Goal: Task Accomplishment & Management: Complete application form

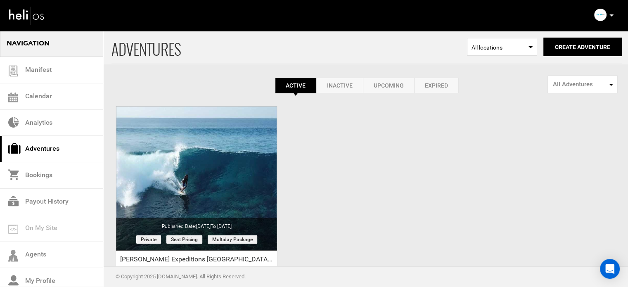
click at [320, 151] on div "ADVENTURES Select Location All locations Create Adventure Public Adventure This…" at bounding box center [314, 195] width 628 height 331
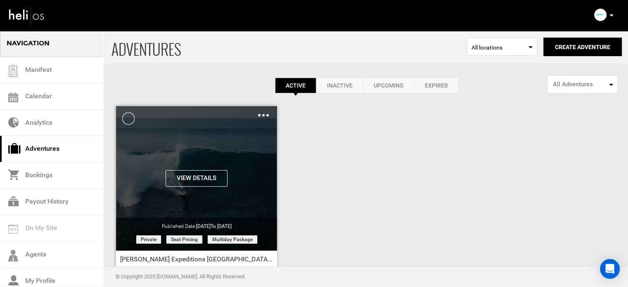
click at [262, 114] on img at bounding box center [263, 115] width 11 height 2
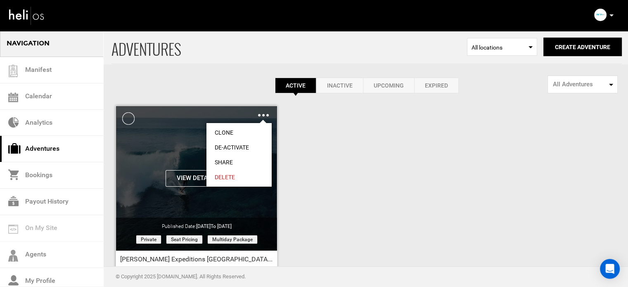
click at [232, 161] on link "Share" at bounding box center [239, 162] width 65 height 15
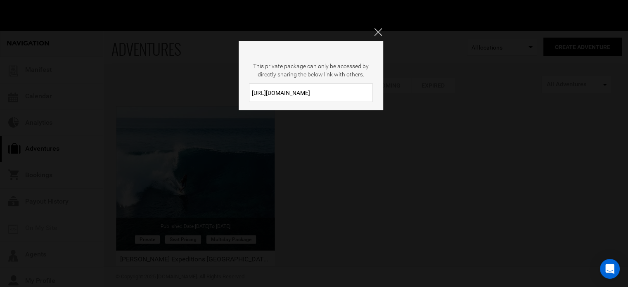
drag, startPoint x: 297, startPoint y: 97, endPoint x: 225, endPoint y: 97, distance: 72.3
click at [225, 97] on div "This private package can only be accessed by directly sharing the below link wi…" at bounding box center [314, 143] width 628 height 287
click at [373, 34] on div "This private package can only be accessed by directly sharing the below link wi…" at bounding box center [314, 143] width 628 height 287
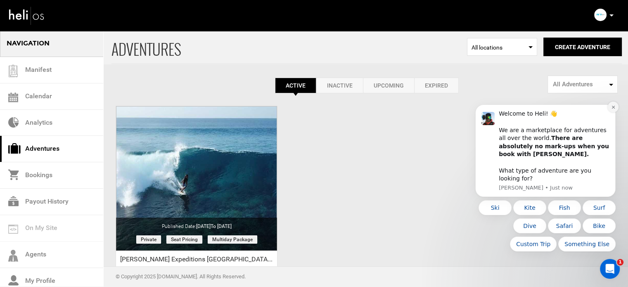
click at [611, 112] on button "Dismiss notification" at bounding box center [613, 107] width 11 height 11
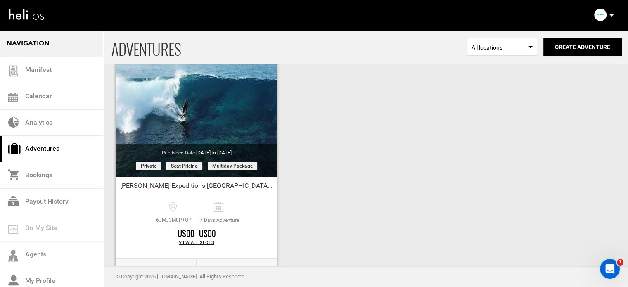
scroll to position [102, 0]
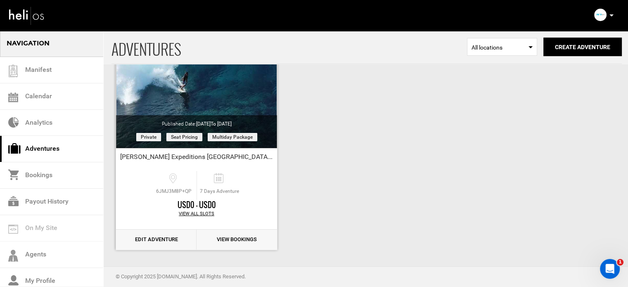
click at [146, 239] on link "Edit Adventure" at bounding box center [156, 240] width 81 height 20
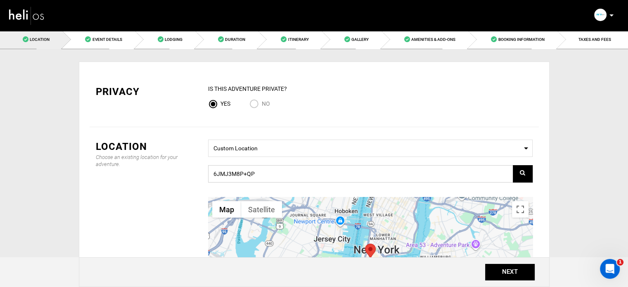
click at [234, 175] on input "6JMJ3M8P+QP" at bounding box center [370, 173] width 325 height 17
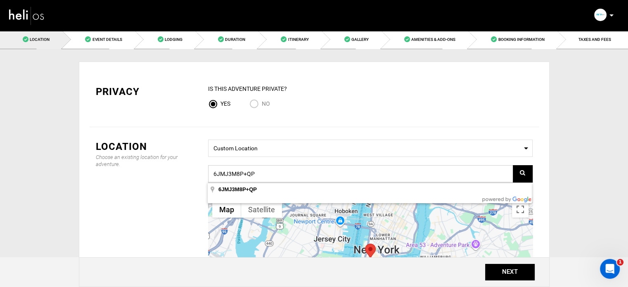
click at [234, 175] on input "6JMJ3M8P+QP" at bounding box center [370, 173] width 325 height 17
paste input "6JMM456V+9P"
type input "6JMM456V+9P"
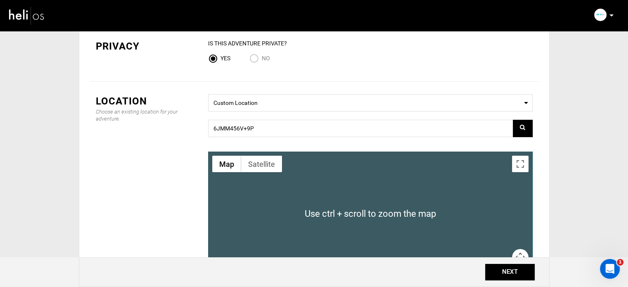
scroll to position [45, 0]
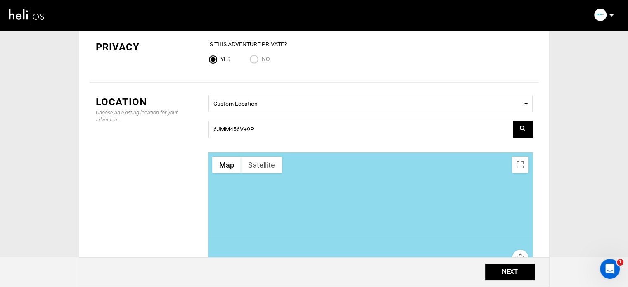
drag, startPoint x: 359, startPoint y: 216, endPoint x: 338, endPoint y: 138, distance: 80.7
click at [338, 138] on div "Select a Location Custom Location 6JMM456V+9P ← Move left → Move right ↑ Move u…" at bounding box center [370, 197] width 337 height 204
drag, startPoint x: 364, startPoint y: 208, endPoint x: 352, endPoint y: 167, distance: 42.1
click at [352, 167] on div at bounding box center [370, 214] width 325 height 124
drag, startPoint x: 368, startPoint y: 188, endPoint x: 371, endPoint y: 166, distance: 22.1
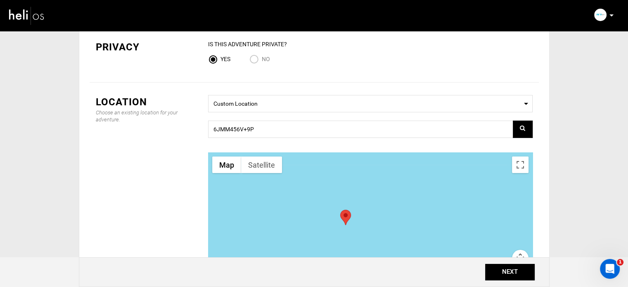
click at [371, 166] on div at bounding box center [370, 214] width 325 height 124
drag, startPoint x: 365, startPoint y: 204, endPoint x: 370, endPoint y: 239, distance: 34.6
click at [370, 239] on div at bounding box center [370, 214] width 325 height 124
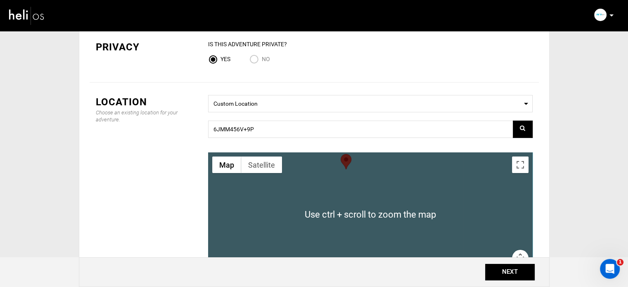
scroll to position [3, 0]
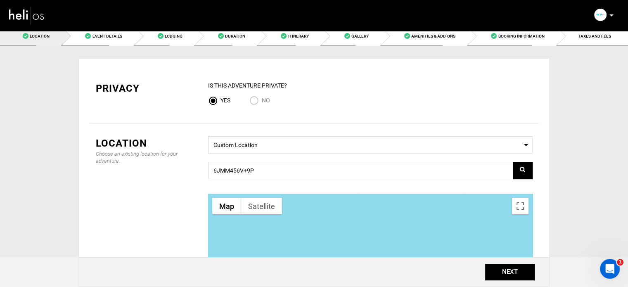
drag, startPoint x: 340, startPoint y: 192, endPoint x: 342, endPoint y: 165, distance: 26.9
click at [342, 165] on div "Select a Location Custom Location 6JMM456V+9P ← Move left → Move right ↑ Move u…" at bounding box center [370, 238] width 337 height 204
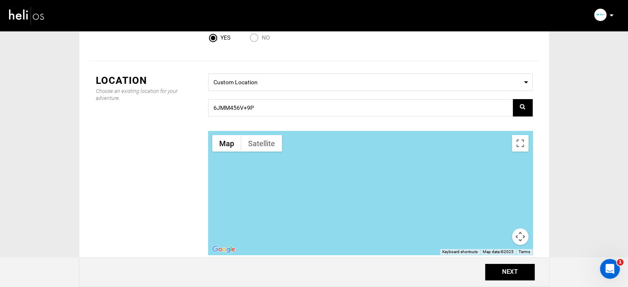
scroll to position [127, 0]
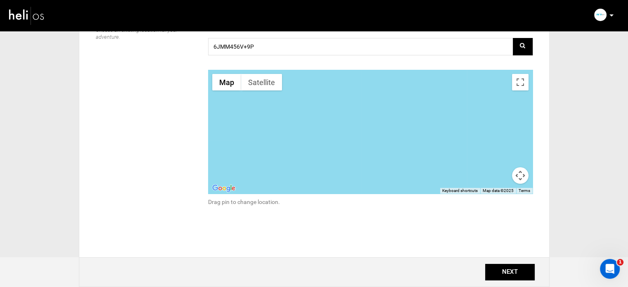
drag, startPoint x: 357, startPoint y: 116, endPoint x: 355, endPoint y: 153, distance: 36.8
click at [355, 153] on div at bounding box center [370, 132] width 325 height 124
drag, startPoint x: 353, startPoint y: 132, endPoint x: 354, endPoint y: 175, distance: 43.0
click at [354, 175] on div at bounding box center [370, 132] width 325 height 124
drag, startPoint x: 346, startPoint y: 116, endPoint x: 348, endPoint y: 143, distance: 27.8
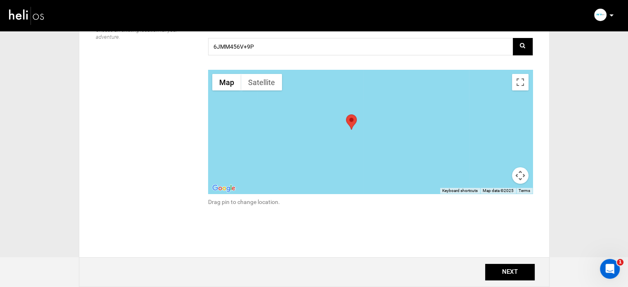
click at [348, 143] on div at bounding box center [370, 132] width 325 height 124
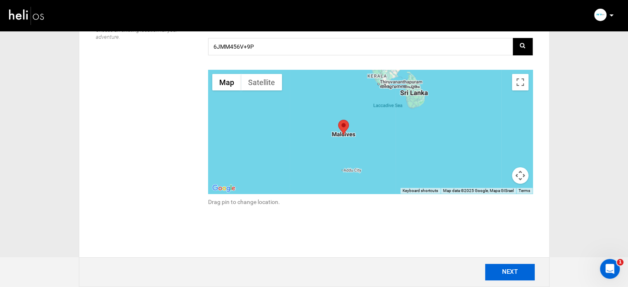
click at [515, 274] on button "NEXT" at bounding box center [510, 272] width 50 height 17
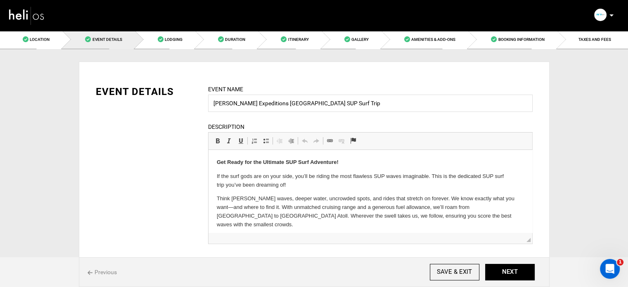
click at [37, 34] on link "Location" at bounding box center [31, 39] width 62 height 19
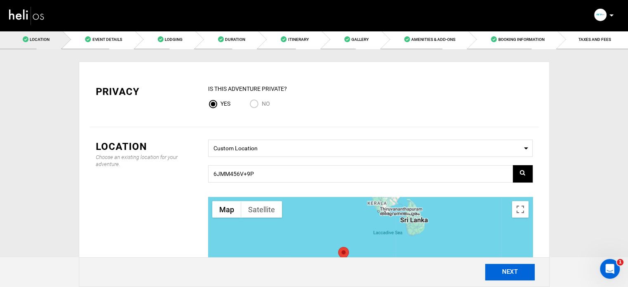
click at [502, 269] on button "NEXT" at bounding box center [510, 272] width 50 height 17
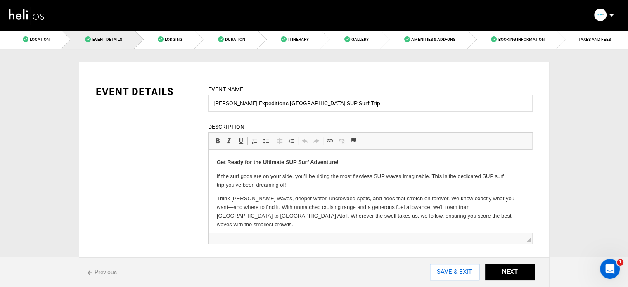
click at [470, 271] on input "SAVE & EXIT" at bounding box center [455, 272] width 50 height 17
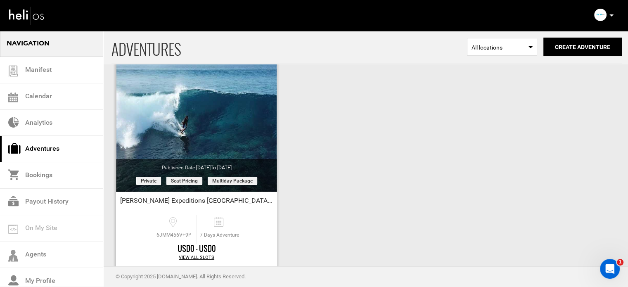
scroll to position [102, 0]
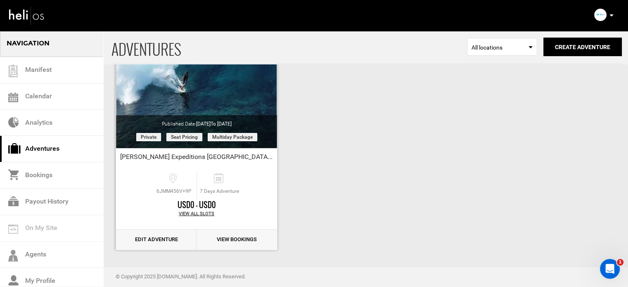
click at [162, 238] on link "Edit Adventure" at bounding box center [156, 240] width 81 height 20
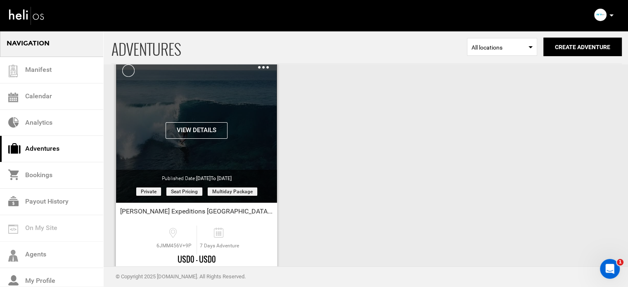
scroll to position [102, 0]
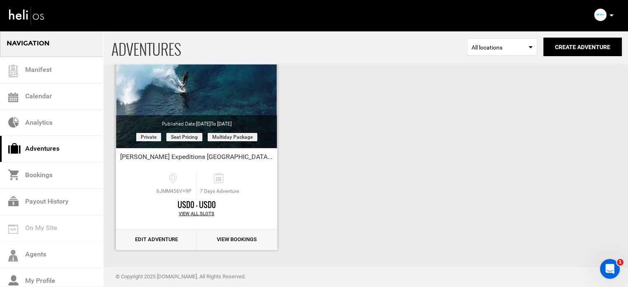
click at [155, 236] on link "Edit Adventure" at bounding box center [156, 240] width 81 height 20
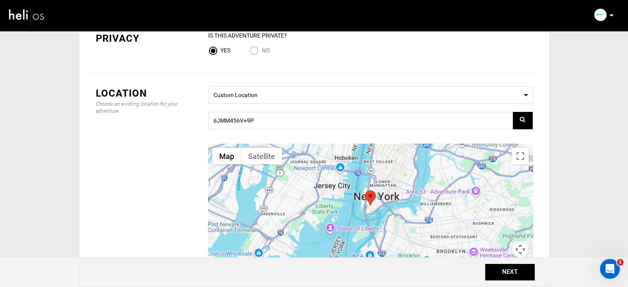
scroll to position [41, 0]
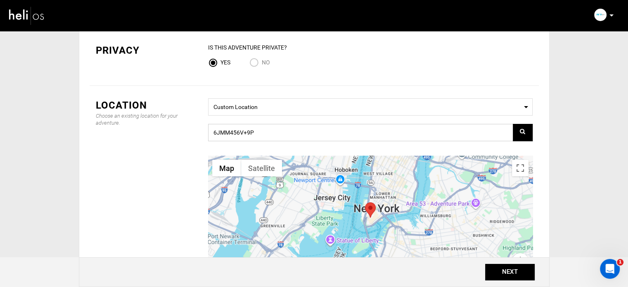
click at [261, 137] on input "6JMM456V+9P" at bounding box center [370, 132] width 325 height 17
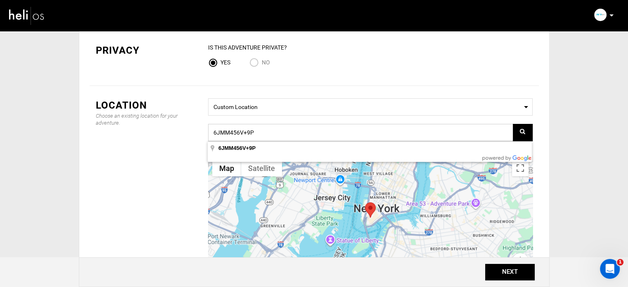
click at [261, 137] on input "6JMM456V+9P" at bounding box center [370, 132] width 325 height 17
paste input "3XHQ+QV Magoodhoo, Maldives"
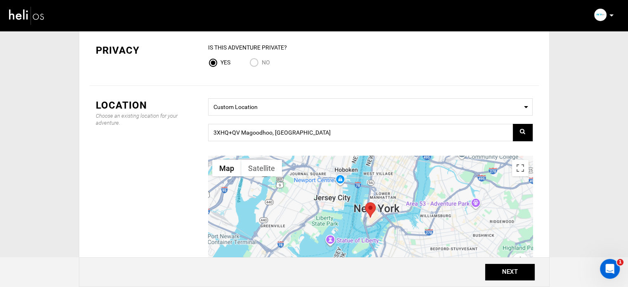
type input "3XHQ+QV, Magoodhoo, [GEOGRAPHIC_DATA]"
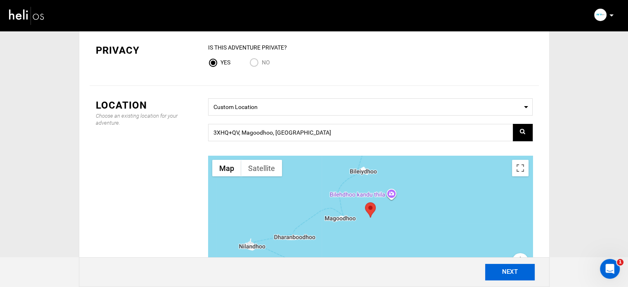
click at [507, 273] on button "NEXT" at bounding box center [510, 272] width 50 height 17
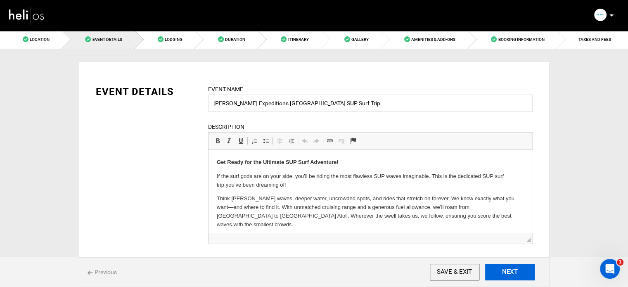
click at [507, 273] on button "NEXT" at bounding box center [510, 272] width 50 height 17
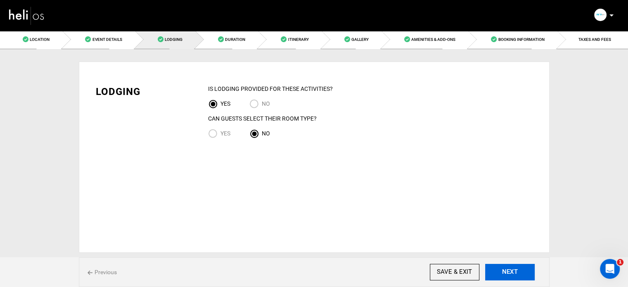
click at [507, 273] on button "NEXT" at bounding box center [510, 272] width 50 height 17
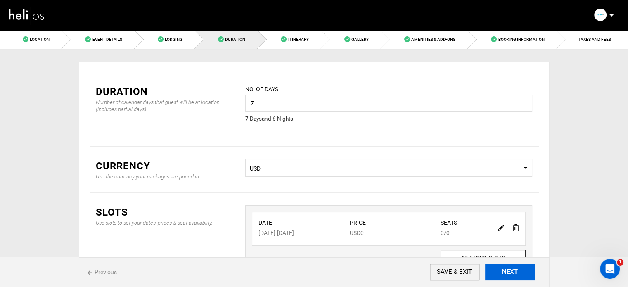
click at [507, 273] on button "NEXT" at bounding box center [510, 272] width 50 height 17
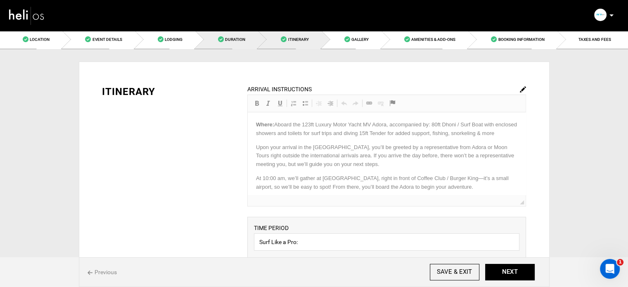
click at [231, 46] on link "Duration" at bounding box center [226, 39] width 63 height 19
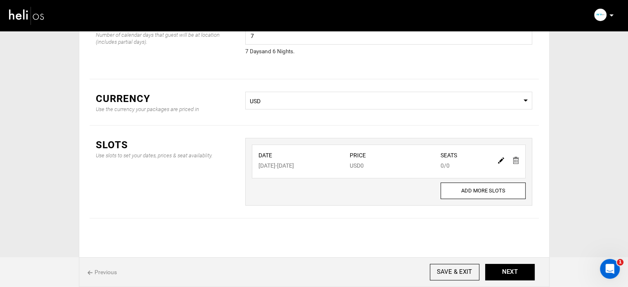
scroll to position [69, 0]
click at [502, 157] on img at bounding box center [501, 159] width 6 height 6
type input "01/20/2026"
type input "01/26/2026"
type input "0"
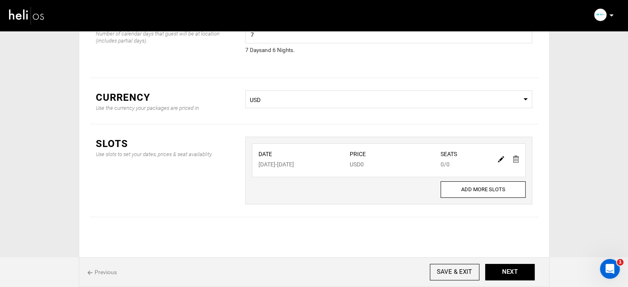
type input "0"
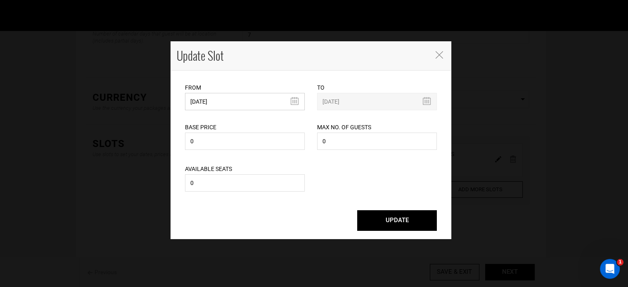
click at [220, 100] on input "01/20/2026" at bounding box center [245, 101] width 120 height 17
click at [439, 49] on div "Update Slot" at bounding box center [311, 55] width 281 height 29
click at [440, 55] on icon "Close" at bounding box center [439, 54] width 7 height 7
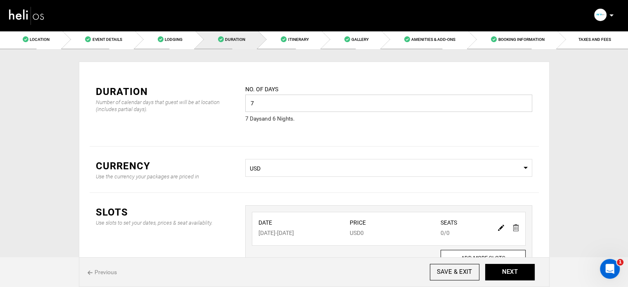
click at [272, 105] on input "7" at bounding box center [388, 103] width 287 height 17
type input "11"
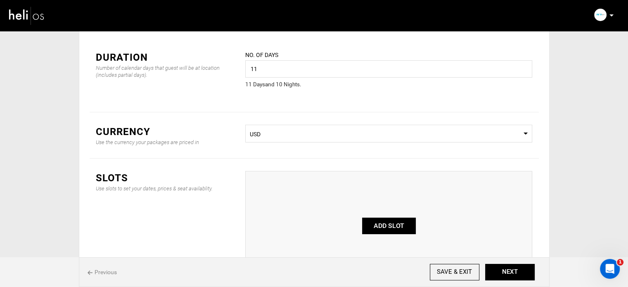
scroll to position [110, 0]
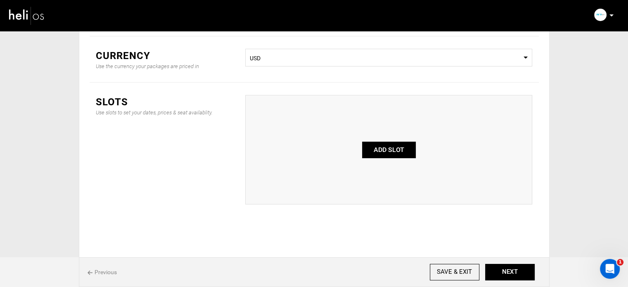
click at [389, 150] on button "ADD SLOT" at bounding box center [389, 150] width 54 height 17
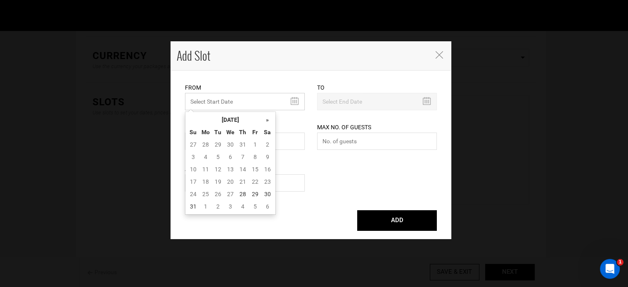
click at [222, 94] on input "MINIMUM NUMBER OF NIGHTS" at bounding box center [245, 101] width 120 height 17
click at [216, 115] on th "August 2025" at bounding box center [231, 120] width 62 height 12
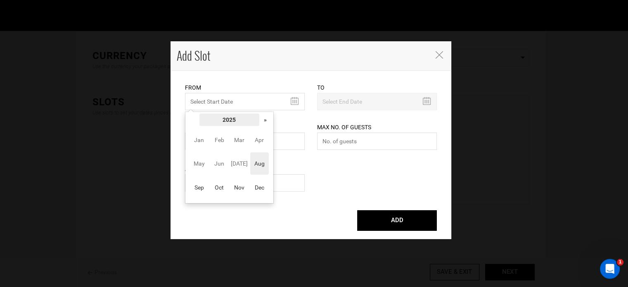
click at [257, 118] on th "2025" at bounding box center [230, 120] width 60 height 12
click at [259, 157] on span "2026" at bounding box center [259, 163] width 19 height 22
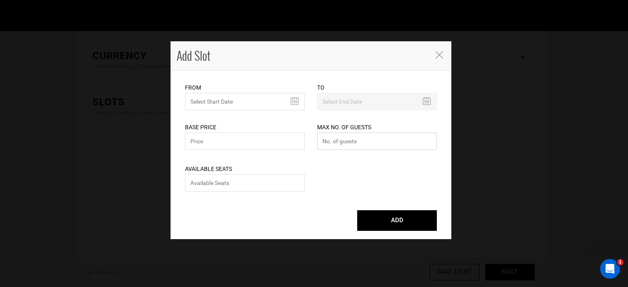
click at [346, 144] on input "number" at bounding box center [377, 141] width 120 height 17
type input "0"
click at [233, 177] on input "number" at bounding box center [245, 182] width 120 height 17
type input "0"
click at [219, 143] on input "text" at bounding box center [245, 141] width 120 height 17
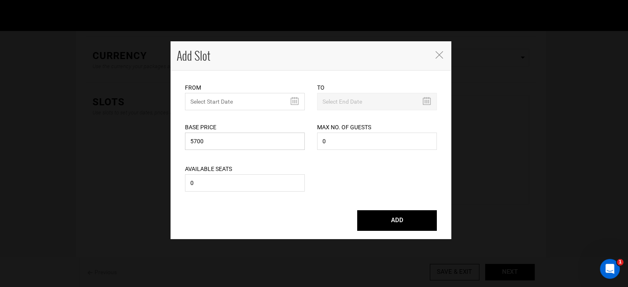
type input "5700"
click at [219, 102] on input "MINIMUM NUMBER OF NIGHTS" at bounding box center [245, 101] width 120 height 17
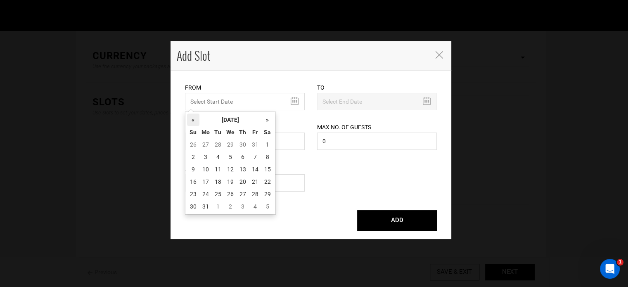
click at [195, 122] on th "«" at bounding box center [193, 120] width 12 height 12
click at [222, 172] on td "12" at bounding box center [218, 169] width 12 height 12
type input "05/12/2026"
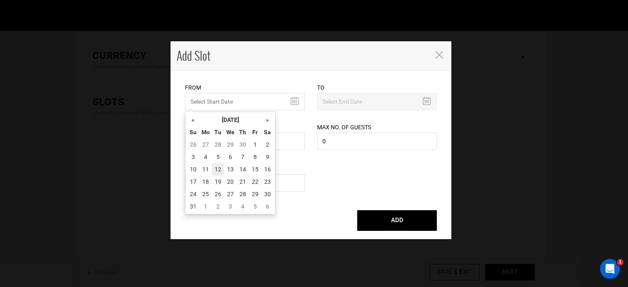
type input "05/22/2026"
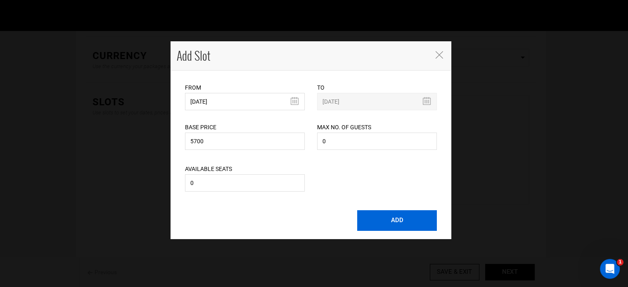
click at [414, 226] on button "ADD" at bounding box center [397, 220] width 80 height 21
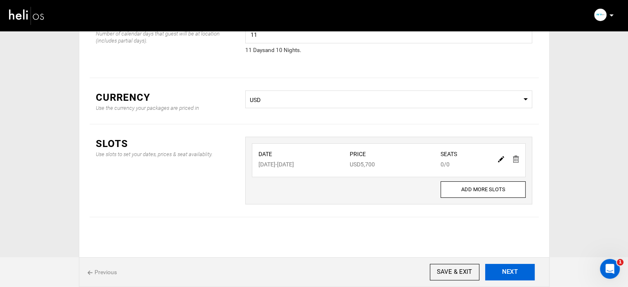
click at [502, 273] on button "NEXT" at bounding box center [510, 272] width 50 height 17
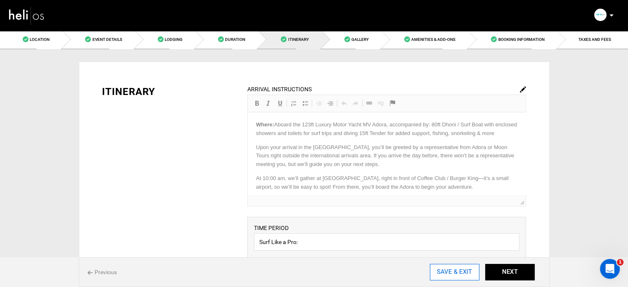
click at [474, 276] on input "SAVE & EXIT" at bounding box center [455, 272] width 50 height 17
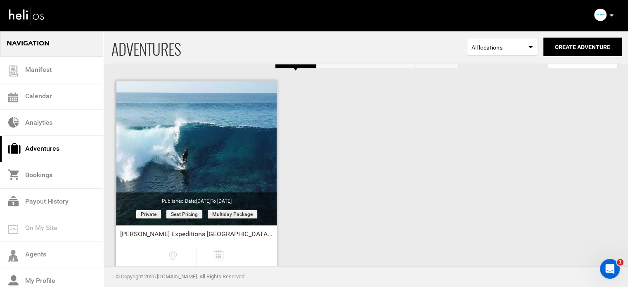
scroll to position [20, 0]
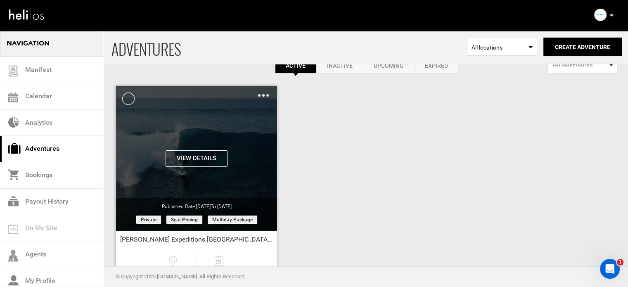
click at [264, 94] on img at bounding box center [263, 95] width 11 height 2
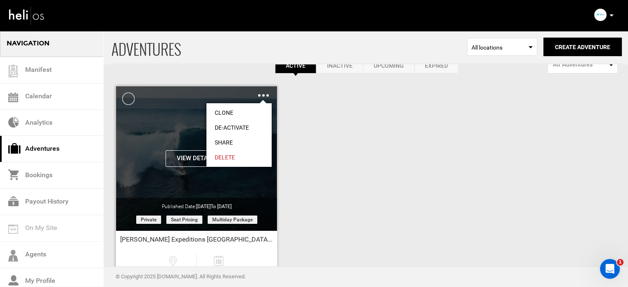
click at [228, 140] on link "Share" at bounding box center [239, 142] width 65 height 15
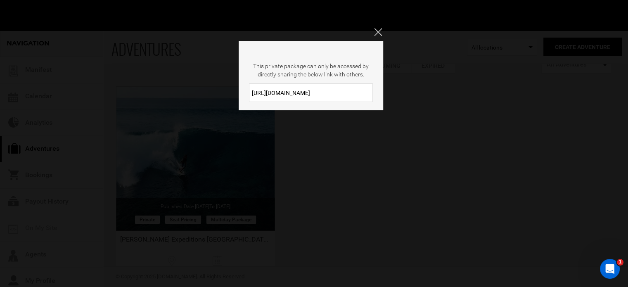
click at [271, 94] on input "https://heli.life/qyl1pq" at bounding box center [311, 92] width 124 height 19
click at [379, 32] on icon "Close" at bounding box center [377, 31] width 7 height 7
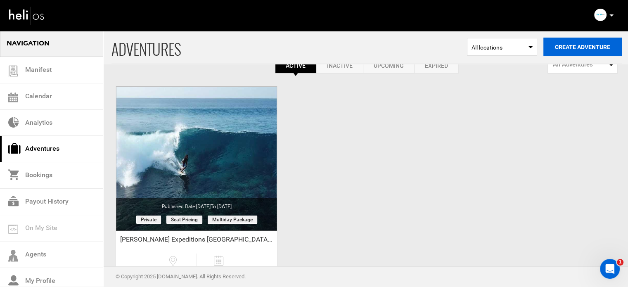
click at [571, 41] on button "Create Adventure" at bounding box center [583, 47] width 78 height 19
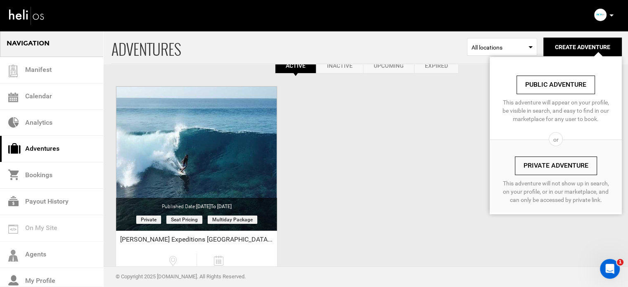
click at [542, 169] on link "Private Adventure" at bounding box center [556, 166] width 82 height 19
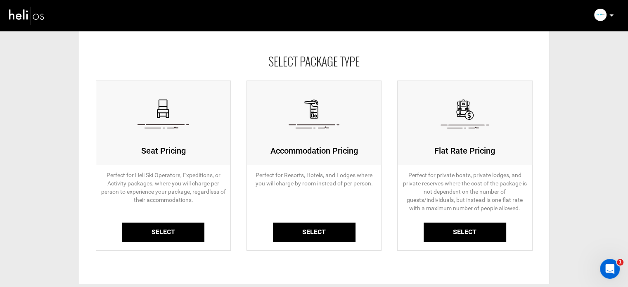
scroll to position [83, 0]
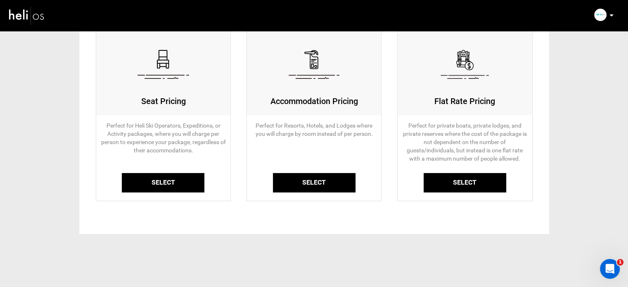
click at [172, 186] on link "Select" at bounding box center [163, 182] width 83 height 19
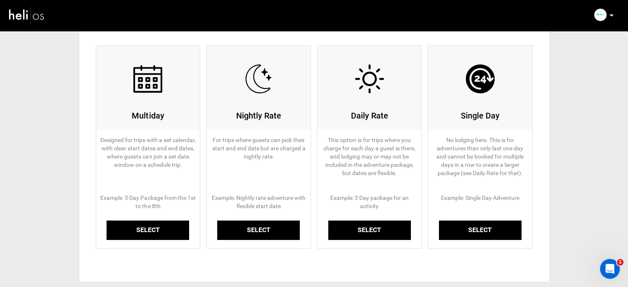
scroll to position [125, 0]
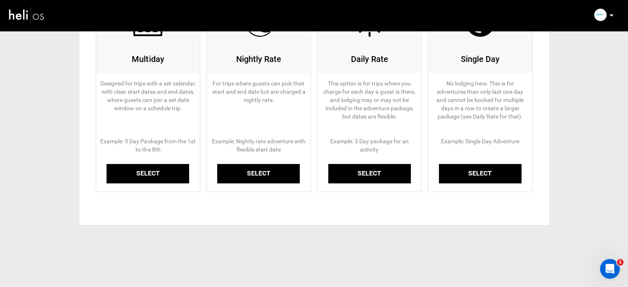
click at [139, 166] on link "Select" at bounding box center [148, 173] width 83 height 19
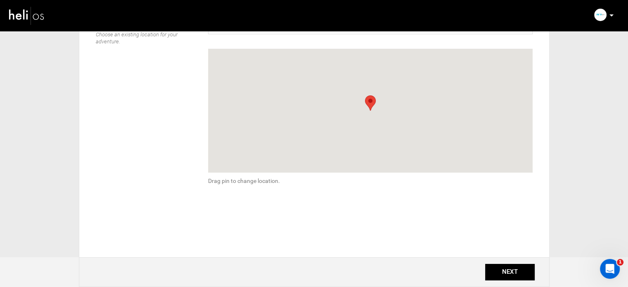
scroll to position [83, 0]
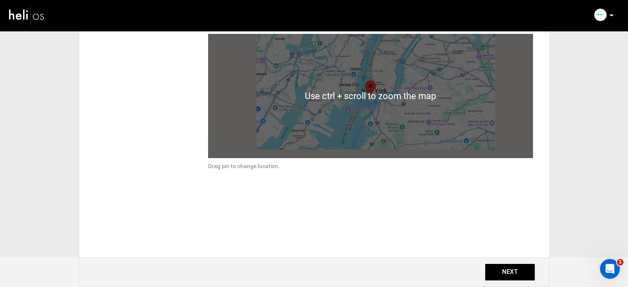
click at [245, 19] on span "Select a Location" at bounding box center [370, 10] width 325 height 17
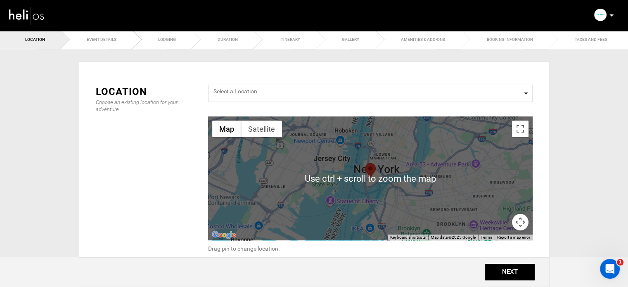
scroll to position [0, 0]
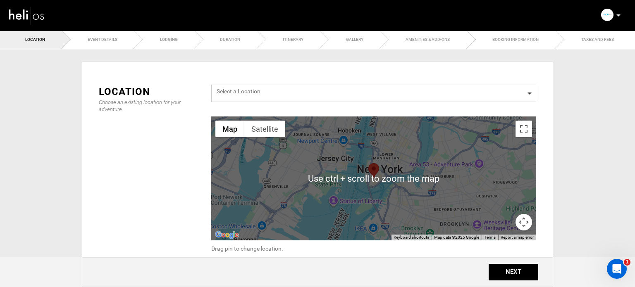
click at [0, 0] on span "Select box activate" at bounding box center [0, 0] width 0 height 0
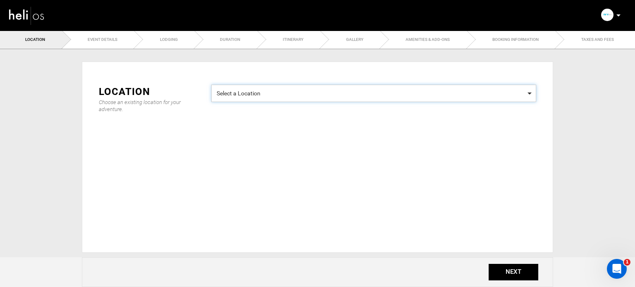
click at [253, 91] on span "Select a Location" at bounding box center [373, 92] width 314 height 10
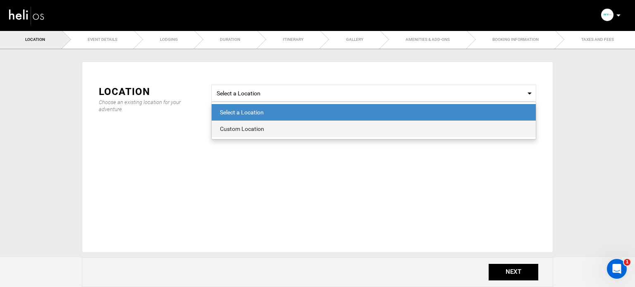
click at [240, 132] on div "Custom Location" at bounding box center [373, 129] width 307 height 8
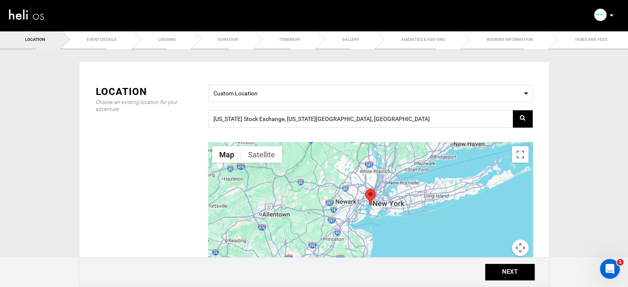
click at [294, 109] on div "Select a Location Custom Location New York Stock Exchange, New York, NY 10005, …" at bounding box center [370, 187] width 337 height 204
click at [287, 120] on input "New York Stock Exchange, New York, NY 10005, USA" at bounding box center [370, 118] width 325 height 17
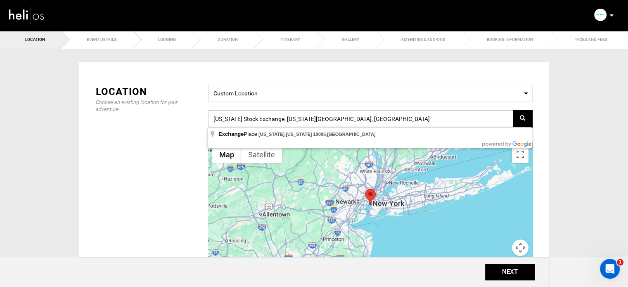
click at [287, 120] on input "New York Stock Exchange, New York, NY 10005, USA" at bounding box center [370, 118] width 325 height 17
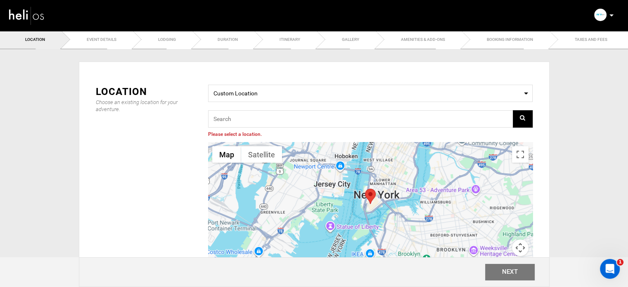
click at [316, 131] on div "Select a Location Custom Location Please select a location. ← Move left → Move …" at bounding box center [370, 187] width 337 height 204
click at [316, 123] on input "text" at bounding box center [370, 118] width 325 height 17
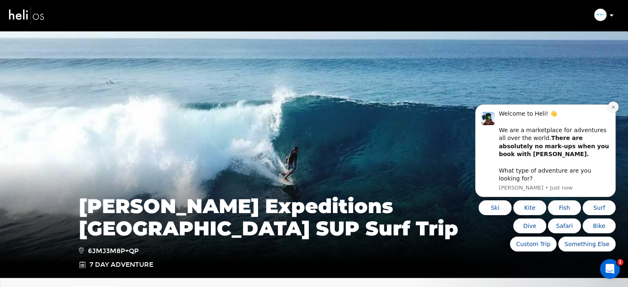
click at [611, 109] on icon "Dismiss notification" at bounding box center [613, 107] width 5 height 5
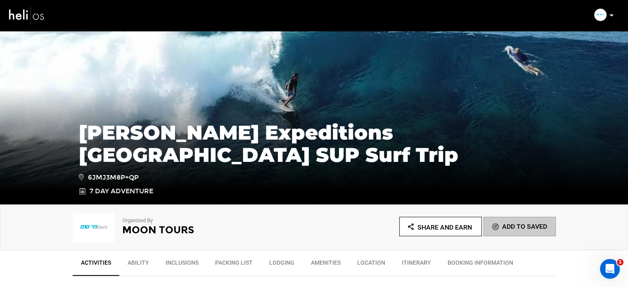
scroll to position [165, 0]
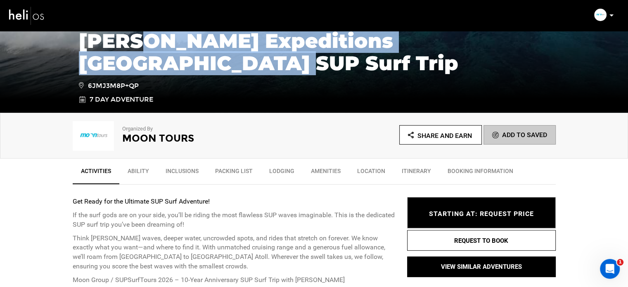
drag, startPoint x: 144, startPoint y: 43, endPoint x: 167, endPoint y: 58, distance: 27.7
click at [167, 58] on h1 "[PERSON_NAME] Expeditions [GEOGRAPHIC_DATA] SUP Surf Trip" at bounding box center [314, 52] width 471 height 45
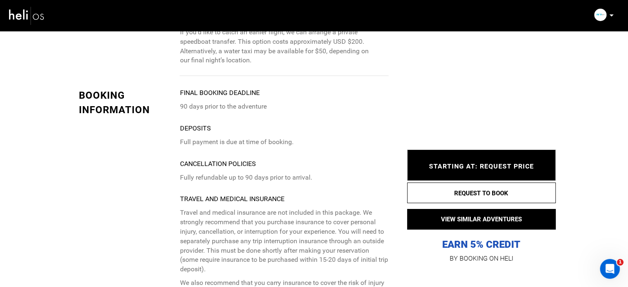
scroll to position [3053, 0]
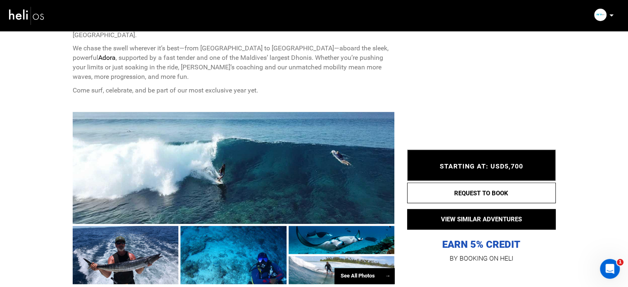
scroll to position [537, 0]
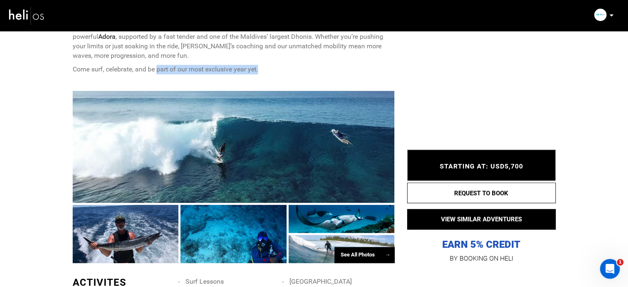
drag, startPoint x: 159, startPoint y: 69, endPoint x: 270, endPoint y: 67, distance: 111.5
click at [261, 67] on p "Come surf, celebrate, and be part of our most exclusive year yet." at bounding box center [234, 70] width 322 height 10
click at [272, 67] on p "Come surf, celebrate, and be part of our most exclusive year yet." at bounding box center [234, 70] width 322 height 10
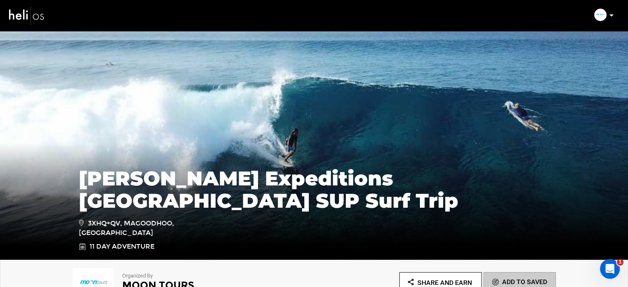
scroll to position [0, 0]
